Goal: Download file/media

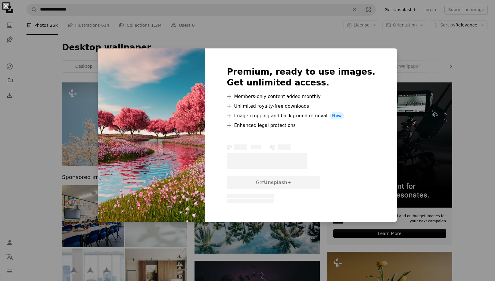
scroll to position [1085, 0]
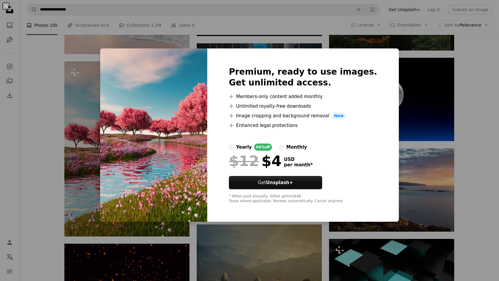
drag, startPoint x: 438, startPoint y: 139, endPoint x: 325, endPoint y: 168, distance: 116.1
click at [438, 139] on div "An X shape Premium, ready to use images. Get unlimited access. A plus sign Memb…" at bounding box center [249, 140] width 499 height 281
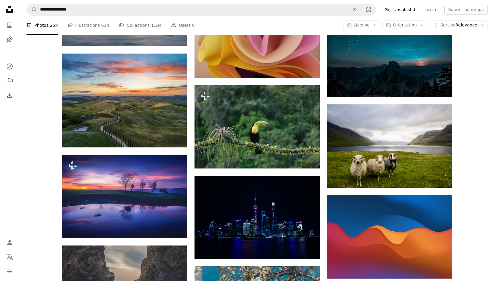
scroll to position [3943, 0]
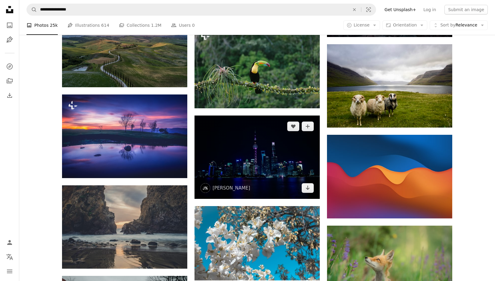
click at [310, 193] on img at bounding box center [256, 157] width 125 height 83
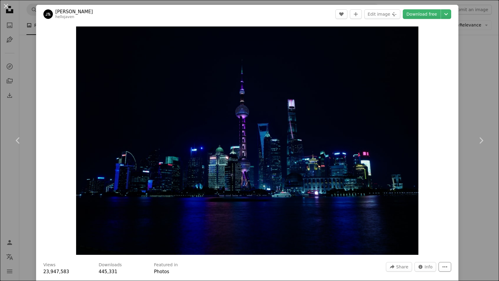
click at [442, 268] on icon "More Actions" at bounding box center [444, 266] width 5 height 5
click at [459, 74] on dialog "An X shape Chevron left Chevron right [PERSON_NAME] hellojaven A heart A plus s…" at bounding box center [249, 140] width 499 height 281
click at [424, 9] on header "[PERSON_NAME] hellojaven A heart A plus sign Edit image Plus sign for Unsplash+…" at bounding box center [247, 14] width 423 height 19
click at [421, 11] on link "Download free" at bounding box center [422, 14] width 38 height 10
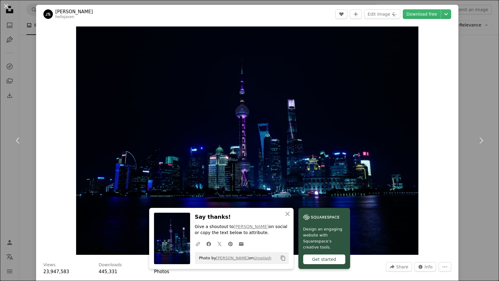
click at [433, 162] on div "Zoom in" at bounding box center [247, 140] width 423 height 234
click at [462, 171] on div "An X shape Chevron left Chevron right [PERSON_NAME] hellojaven A heart A plus s…" at bounding box center [249, 140] width 499 height 281
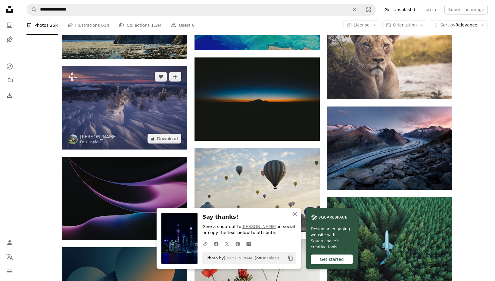
scroll to position [4395, 0]
